Goal: Transaction & Acquisition: Purchase product/service

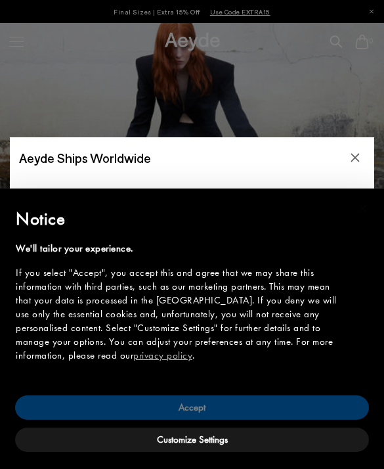
click at [219, 415] on button "Accept" at bounding box center [192, 408] width 354 height 24
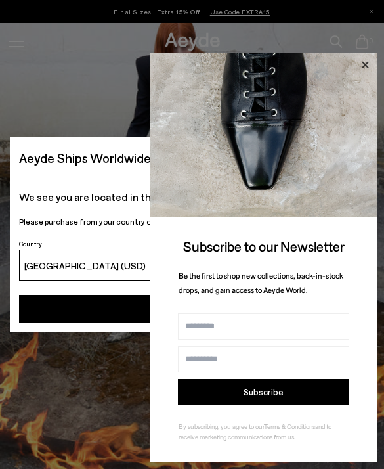
click at [365, 68] on icon at bounding box center [365, 65] width 17 height 17
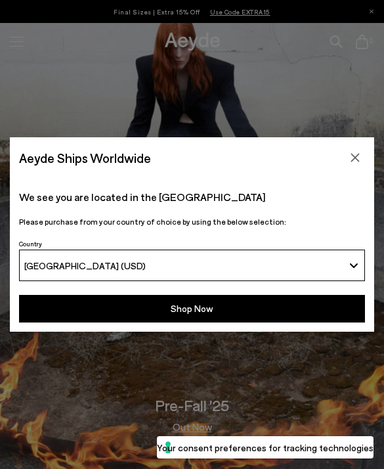
click at [367, 13] on div "Aeyde Ships Worldwide We see you are located in the United States Please purcha…" at bounding box center [192, 234] width 384 height 469
click at [361, 153] on icon "Close" at bounding box center [355, 157] width 11 height 11
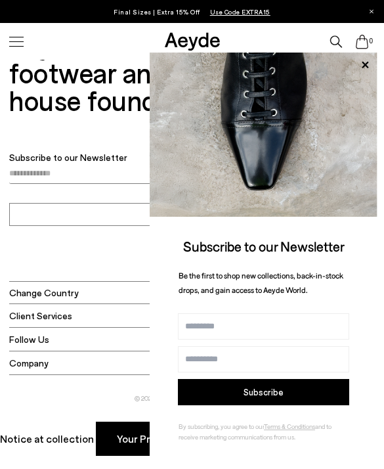
scroll to position [3407, 0]
click at [362, 68] on icon at bounding box center [365, 65] width 17 height 17
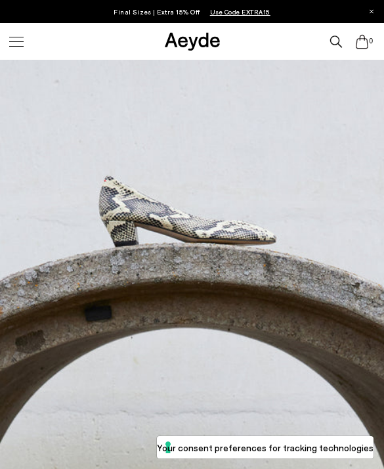
scroll to position [354, 0]
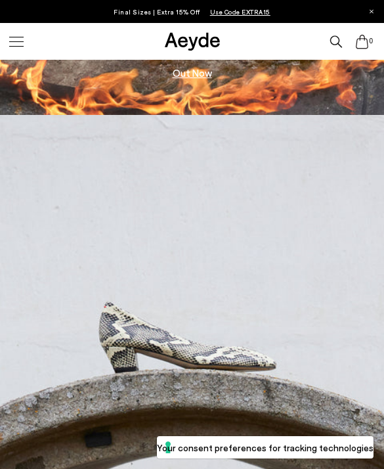
click at [18, 35] on div at bounding box center [17, 41] width 28 height 23
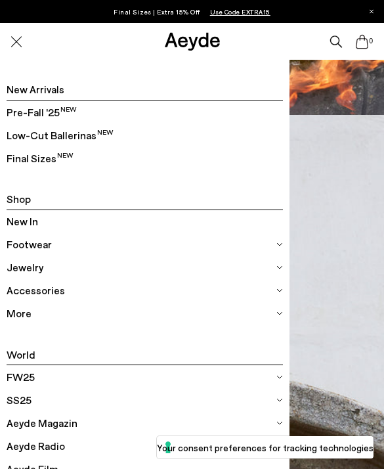
click at [28, 255] on div "Footwear" at bounding box center [145, 244] width 277 height 23
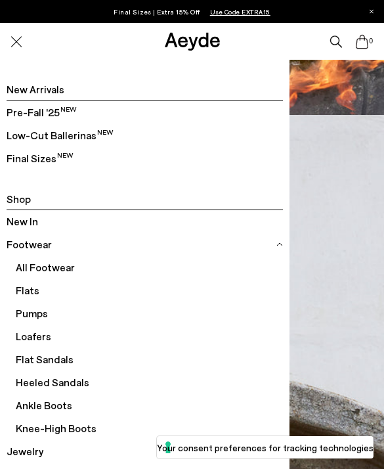
click at [28, 248] on span "Footwear" at bounding box center [29, 244] width 45 height 17
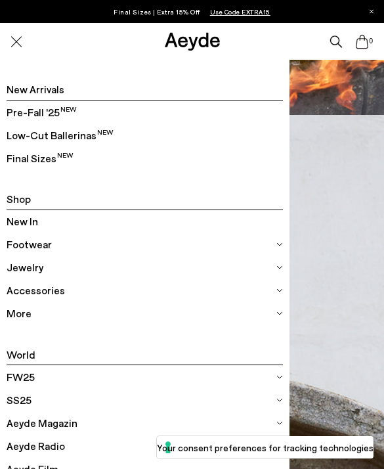
click at [32, 244] on span "Footwear" at bounding box center [29, 244] width 45 height 17
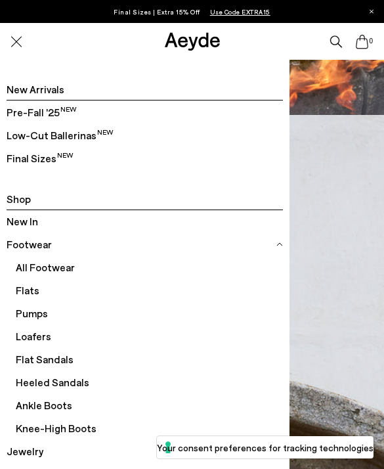
click at [51, 270] on span "All Footwear" at bounding box center [149, 267] width 267 height 23
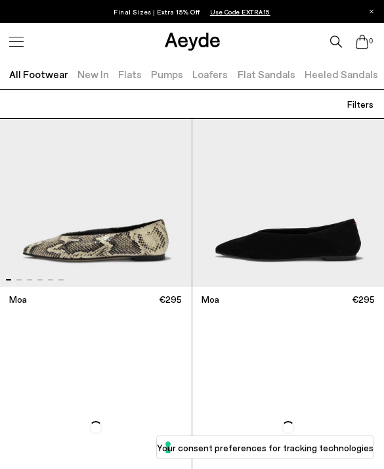
scroll to position [9398, 0]
